Goal: Navigation & Orientation: Go to known website

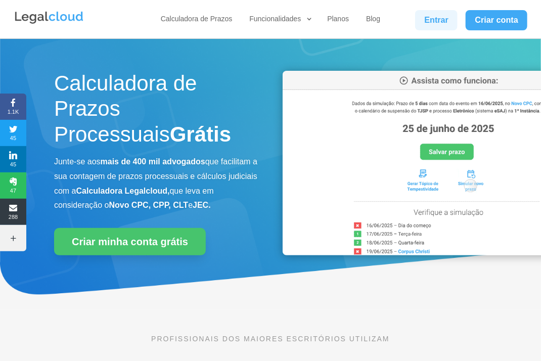
click at [442, 22] on link "Entrar" at bounding box center [436, 20] width 42 height 20
